Goal: Task Accomplishment & Management: Use online tool/utility

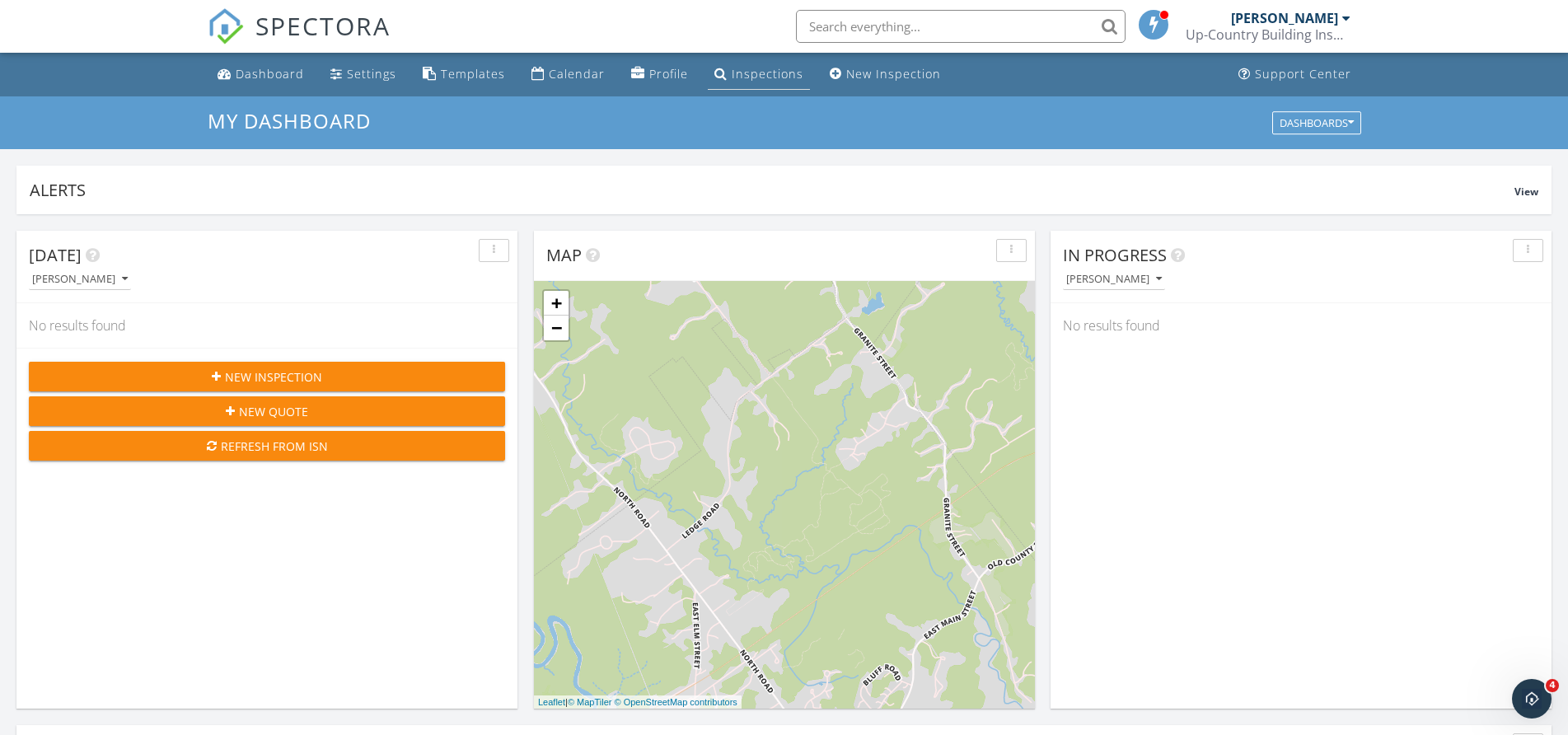
click at [745, 80] on div "Inspections" at bounding box center [767, 73] width 71 height 16
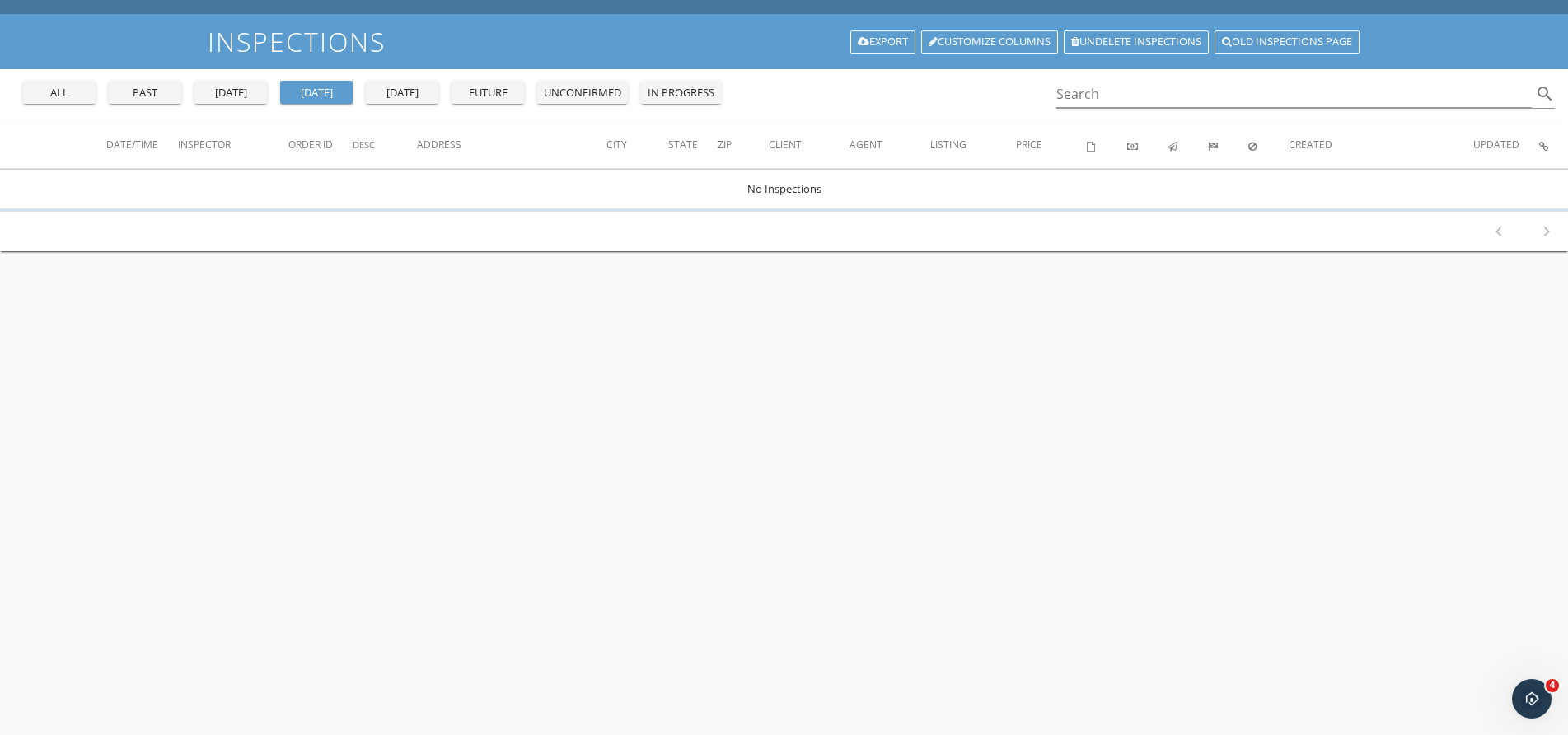
click at [143, 95] on div "past" at bounding box center [145, 93] width 59 height 17
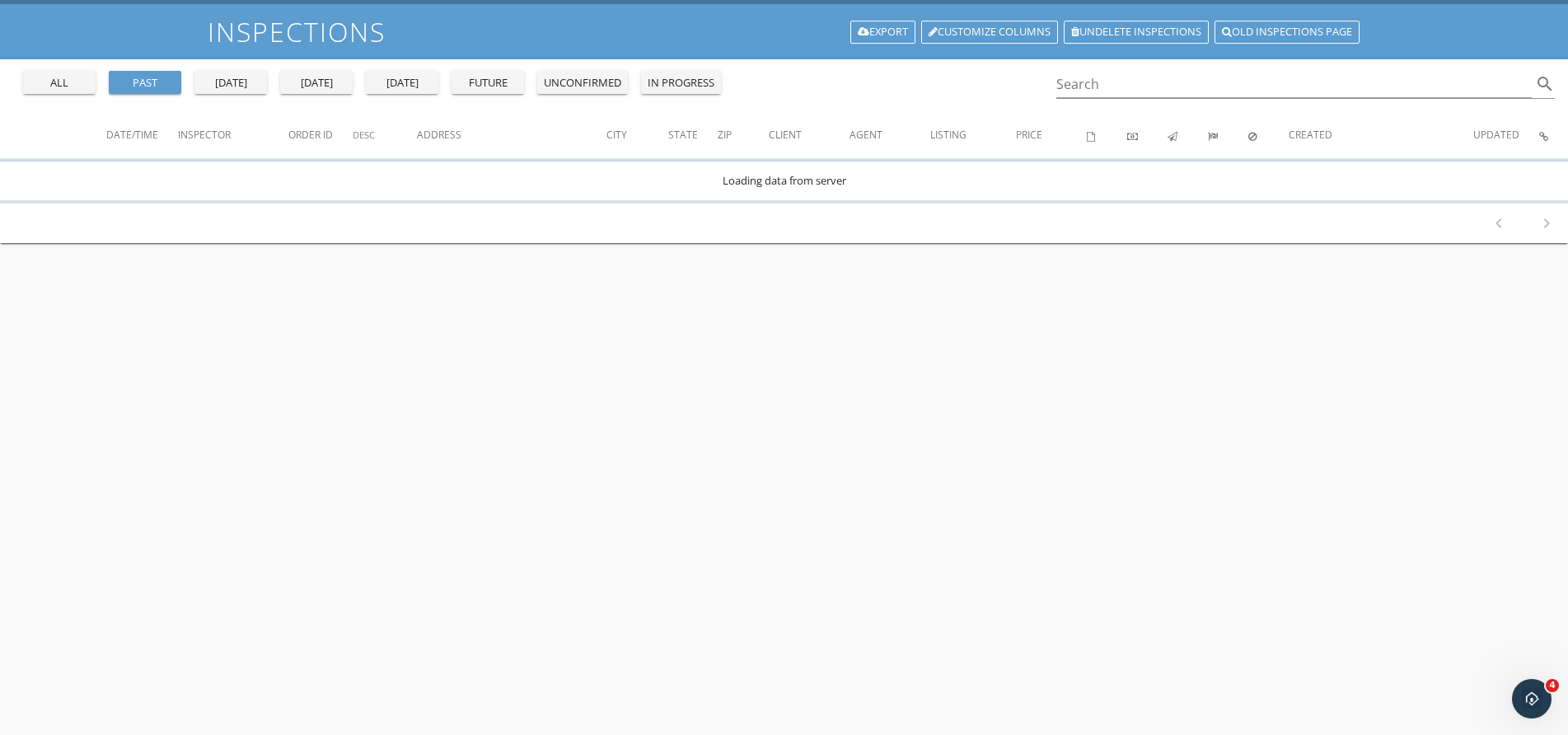
scroll to position [179, 0]
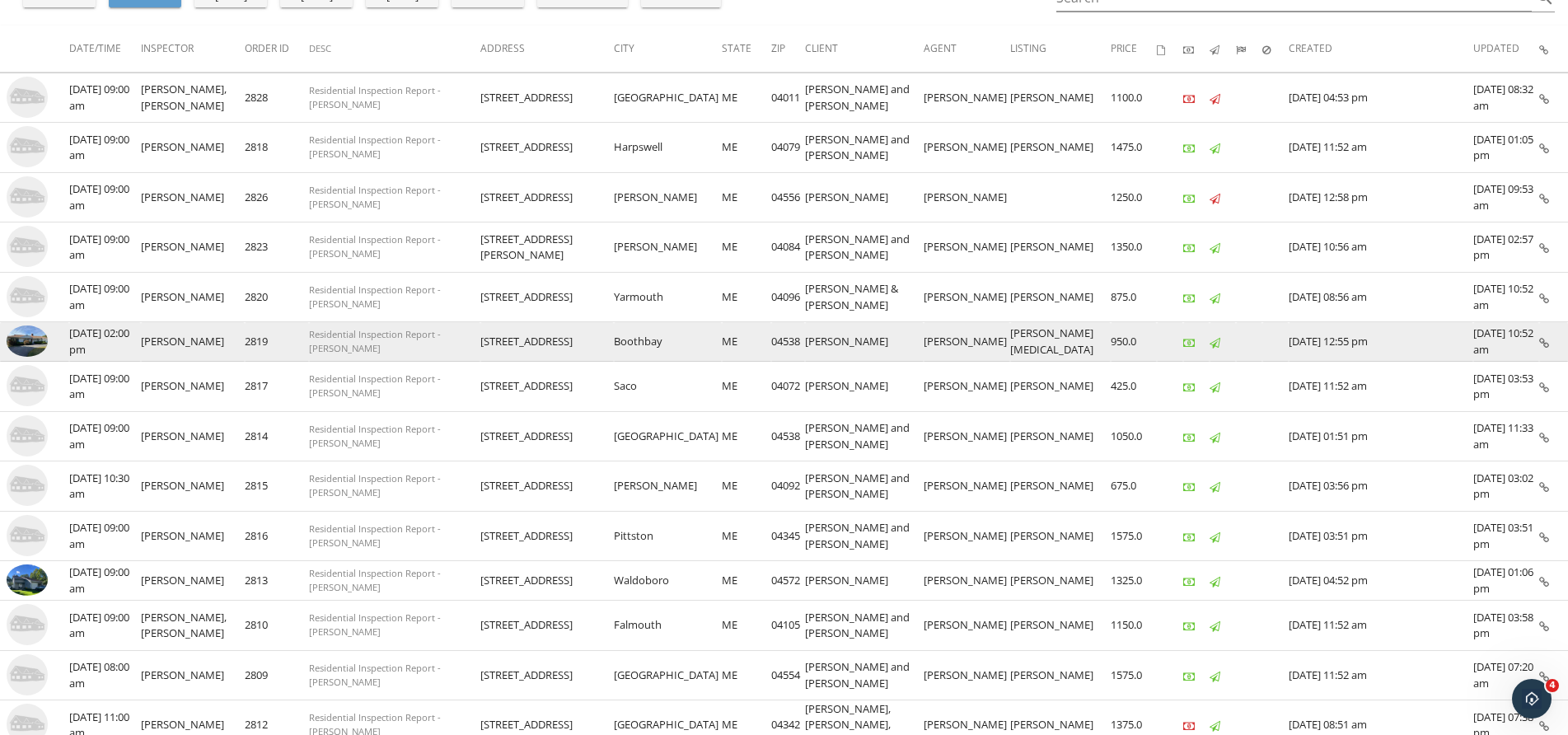
click at [24, 344] on img at bounding box center [27, 342] width 41 height 32
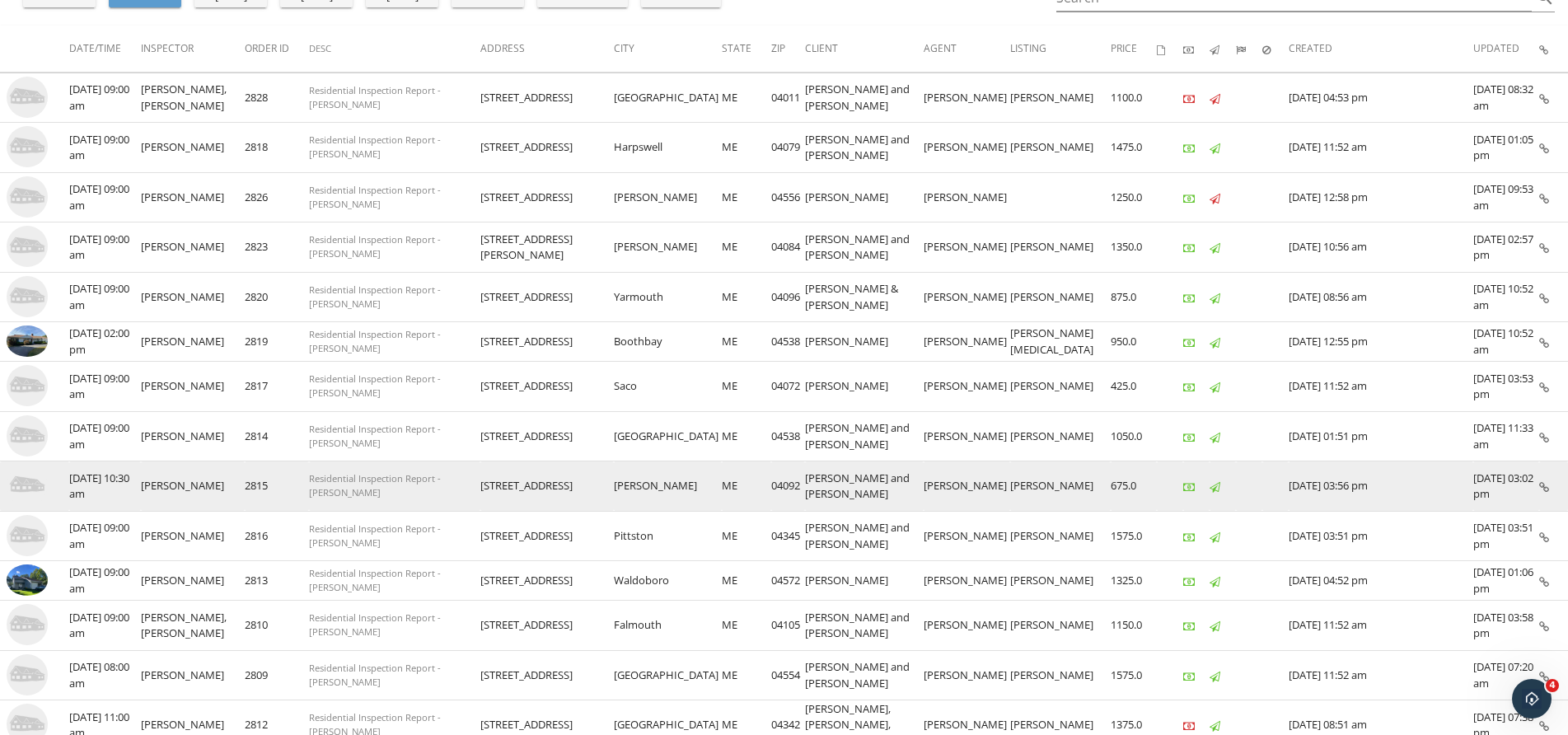
click at [18, 494] on img at bounding box center [27, 484] width 41 height 41
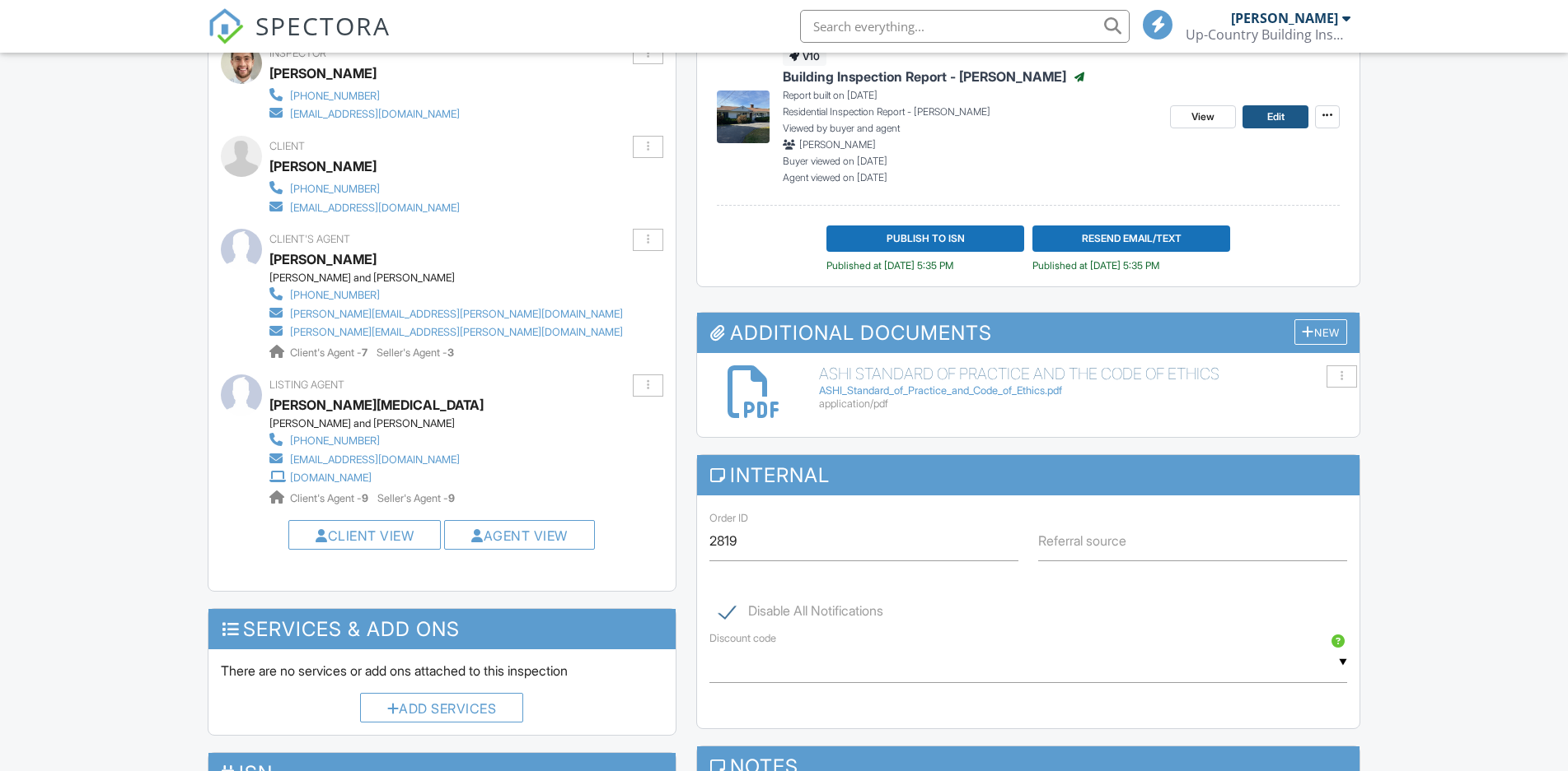
scroll to position [164, 0]
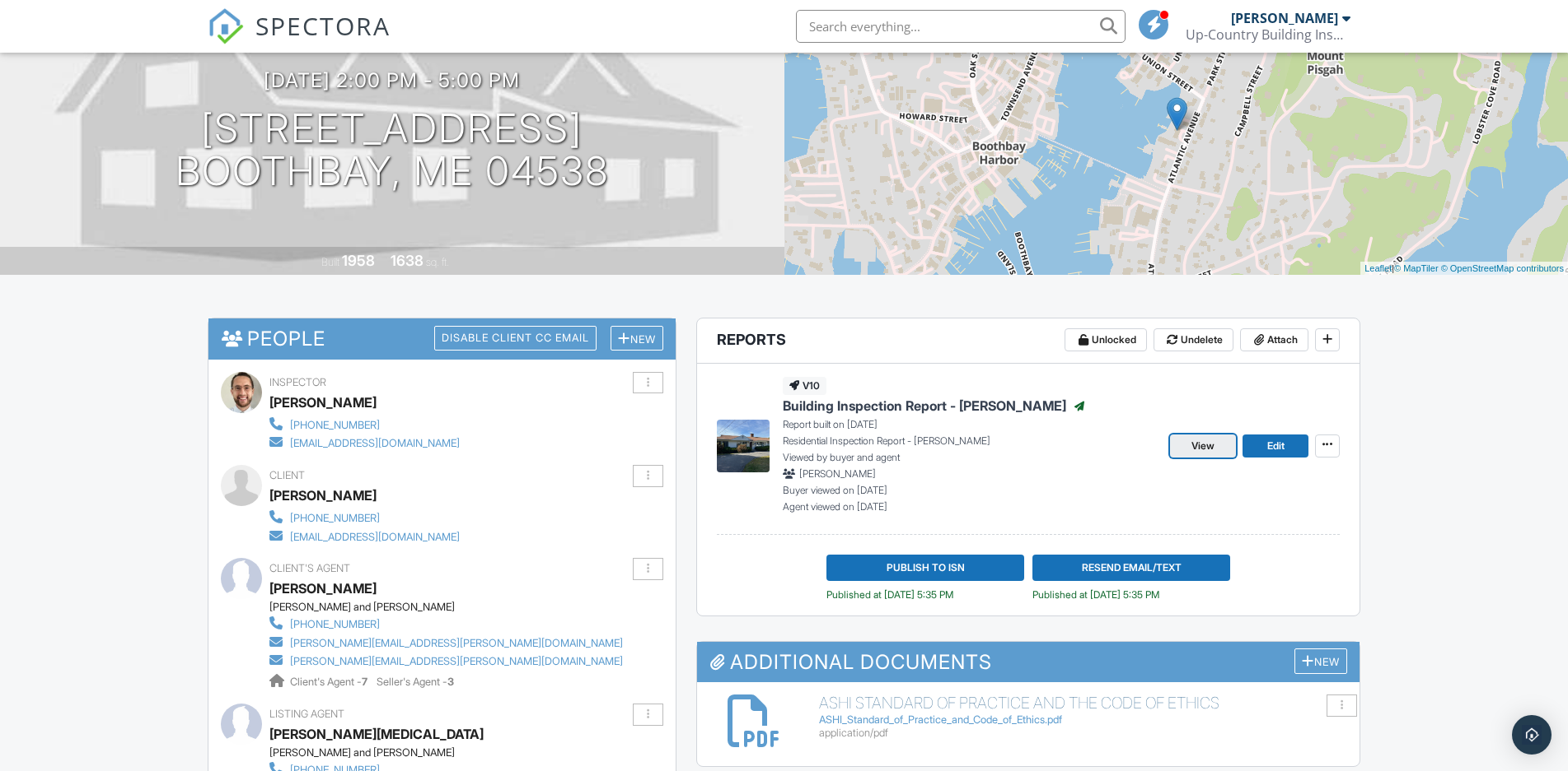
click at [1196, 449] on span "View" at bounding box center [1202, 446] width 23 height 17
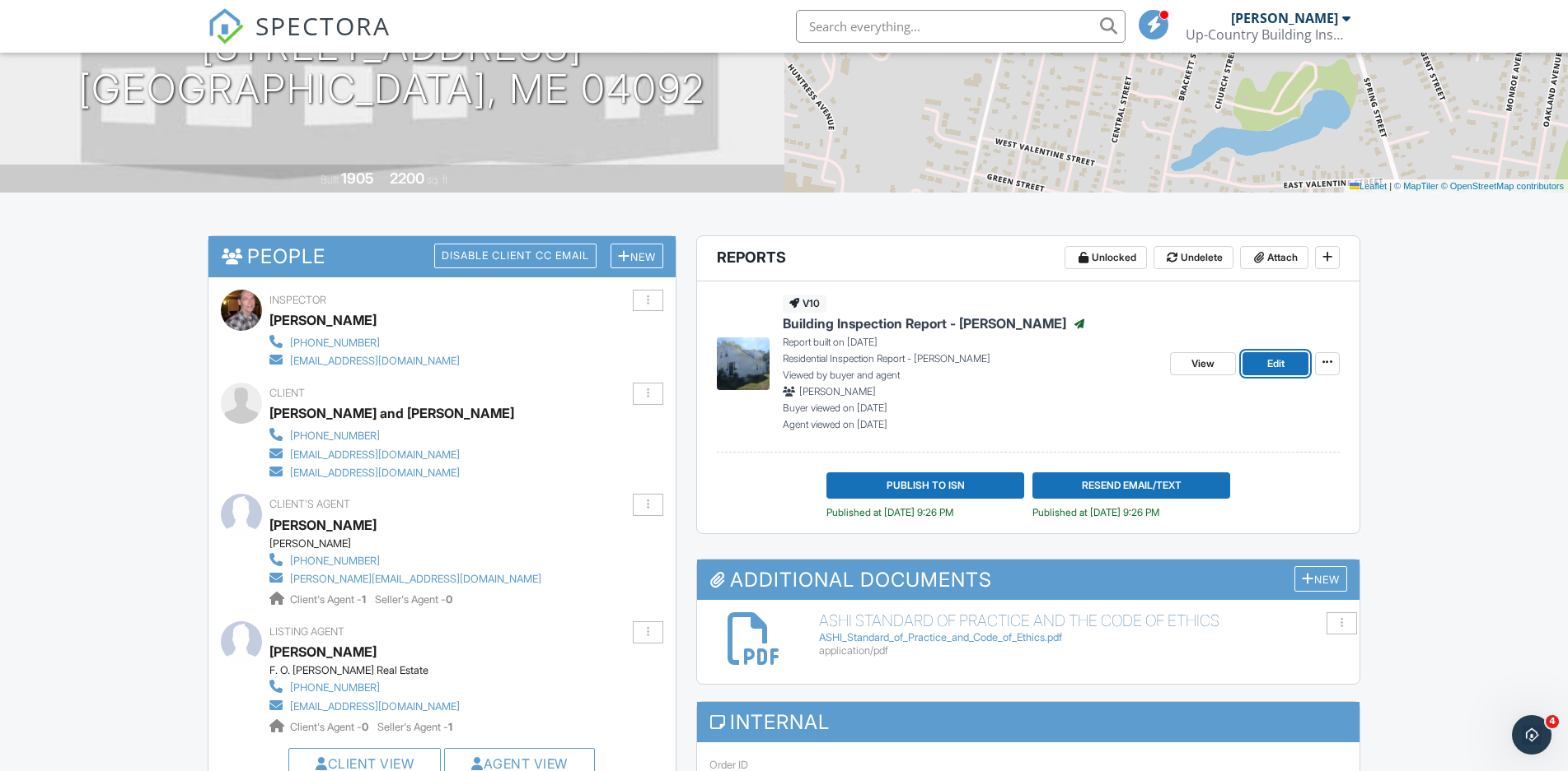
click at [1289, 364] on link "Edit" at bounding box center [1275, 364] width 66 height 23
